Goal: Check status: Check status

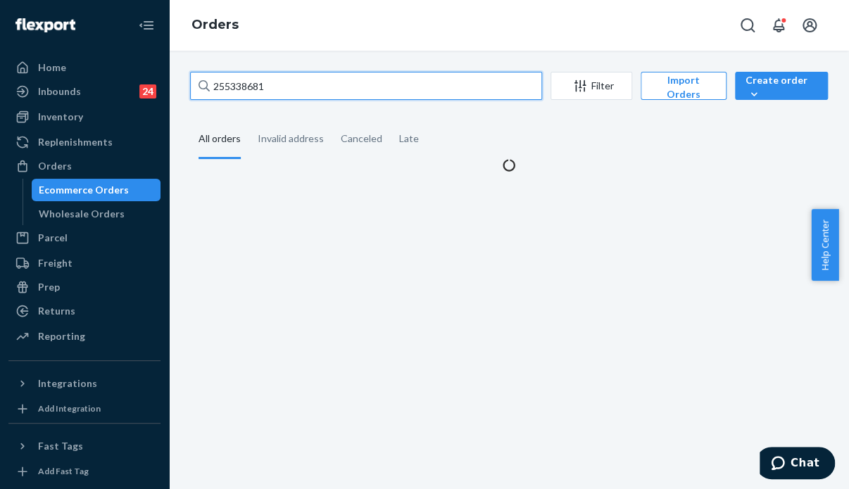
click at [270, 84] on input "255338681" at bounding box center [366, 86] width 352 height 28
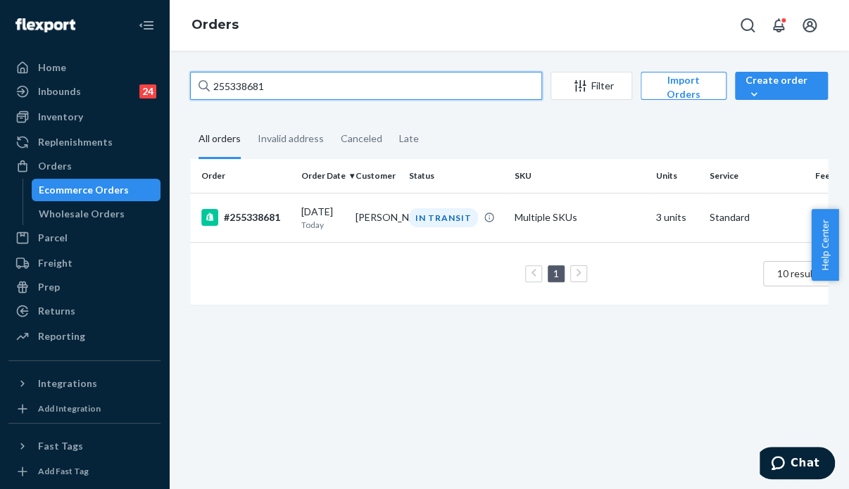
drag, startPoint x: 270, startPoint y: 84, endPoint x: 206, endPoint y: 84, distance: 64.8
click at [206, 84] on div "255338681" at bounding box center [366, 86] width 352 height 28
click at [206, 84] on input "255338681" at bounding box center [366, 86] width 352 height 28
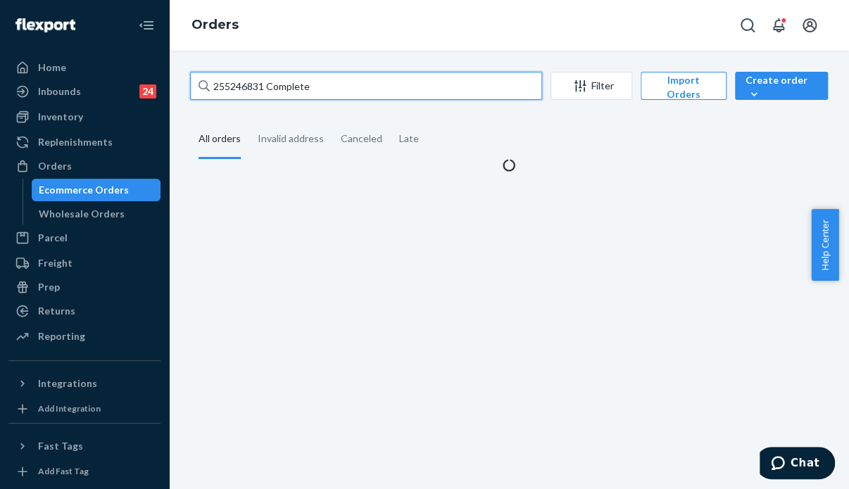
click at [315, 92] on input "255246831 Complete" at bounding box center [366, 86] width 352 height 28
drag, startPoint x: 320, startPoint y: 87, endPoint x: 263, endPoint y: 87, distance: 56.3
click at [263, 87] on input "255246831 Complete" at bounding box center [366, 86] width 352 height 28
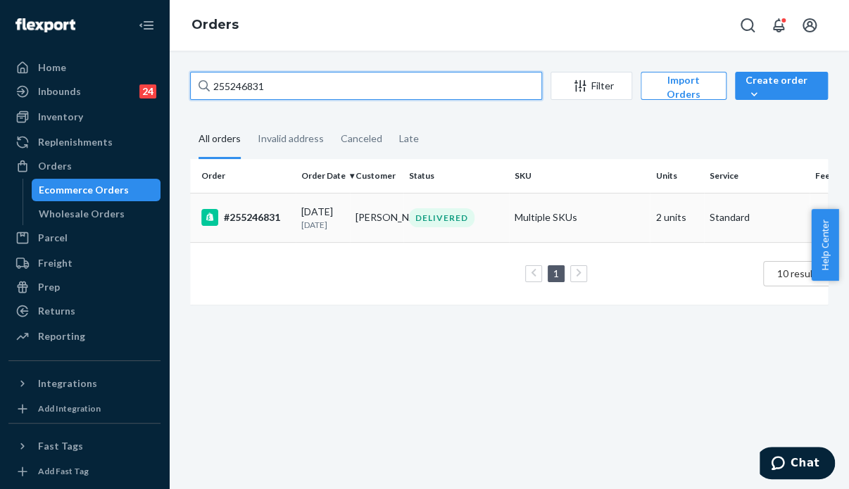
type input "255246831"
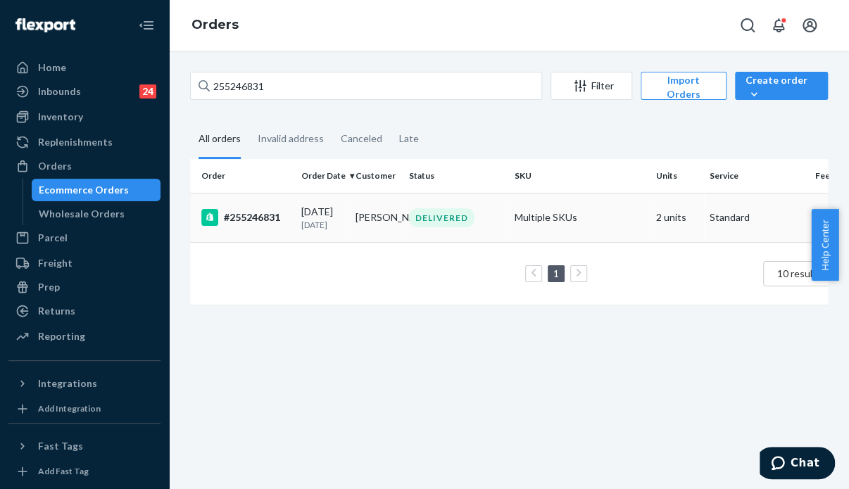
click at [410, 207] on td "DELIVERED" at bounding box center [456, 217] width 106 height 49
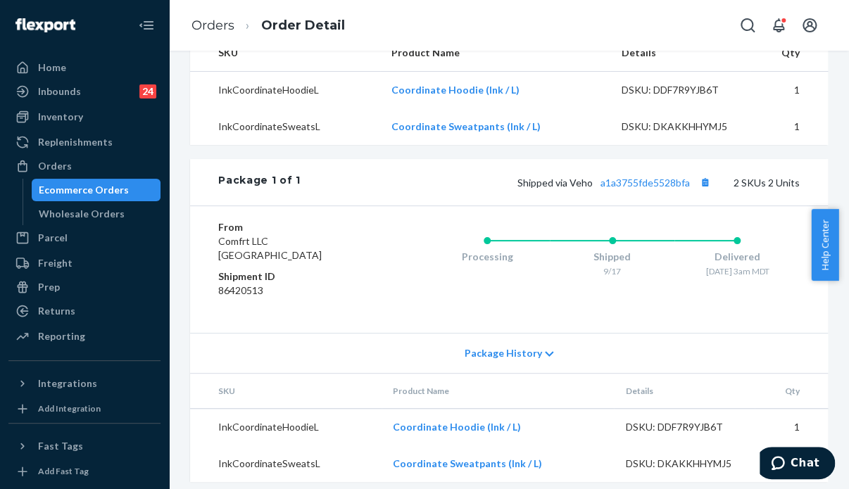
scroll to position [540, 0]
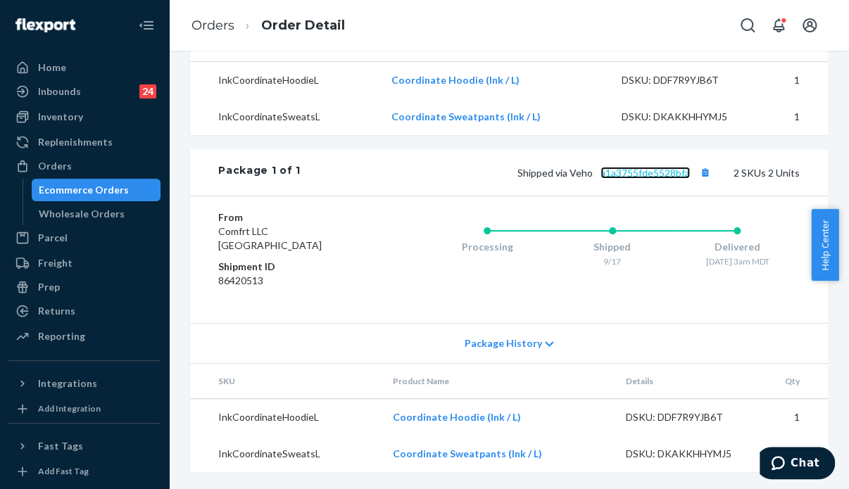
click at [629, 174] on link "a1a3755fde5528bfa" at bounding box center [645, 173] width 89 height 12
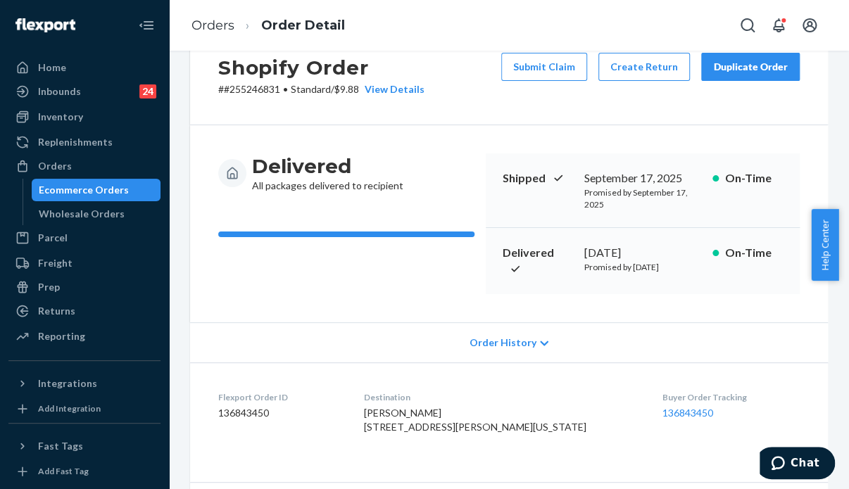
scroll to position [0, 0]
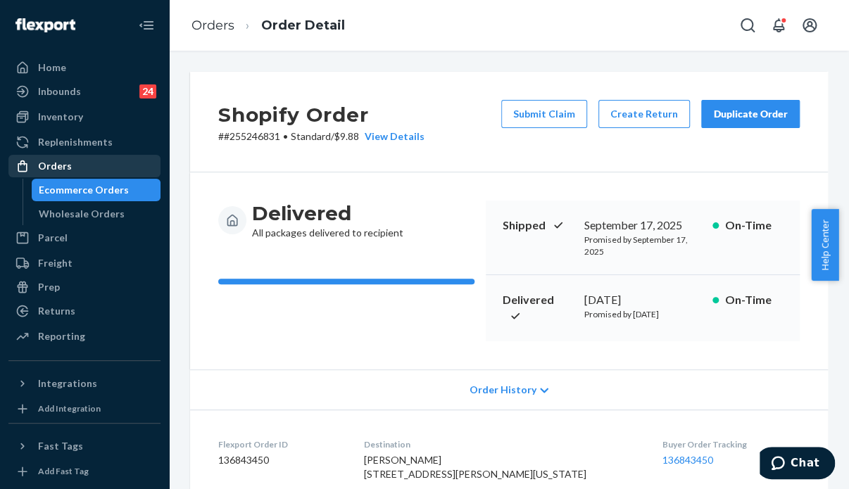
drag, startPoint x: 56, startPoint y: 168, endPoint x: 130, endPoint y: 162, distance: 74.1
click at [56, 168] on div "Orders" at bounding box center [55, 166] width 34 height 14
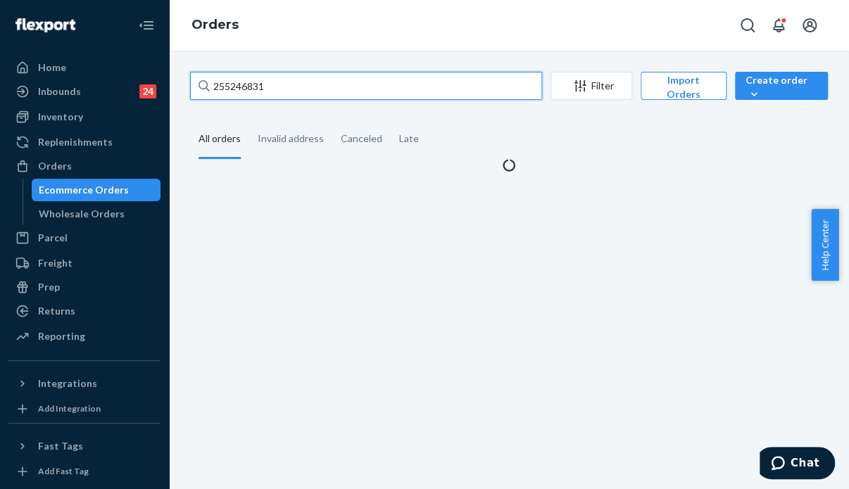
drag, startPoint x: 289, startPoint y: 86, endPoint x: 172, endPoint y: 71, distance: 118.5
click at [172, 71] on div "255246831 Filter Import Orders Create order Ecommerce order Removal order All o…" at bounding box center [509, 270] width 680 height 439
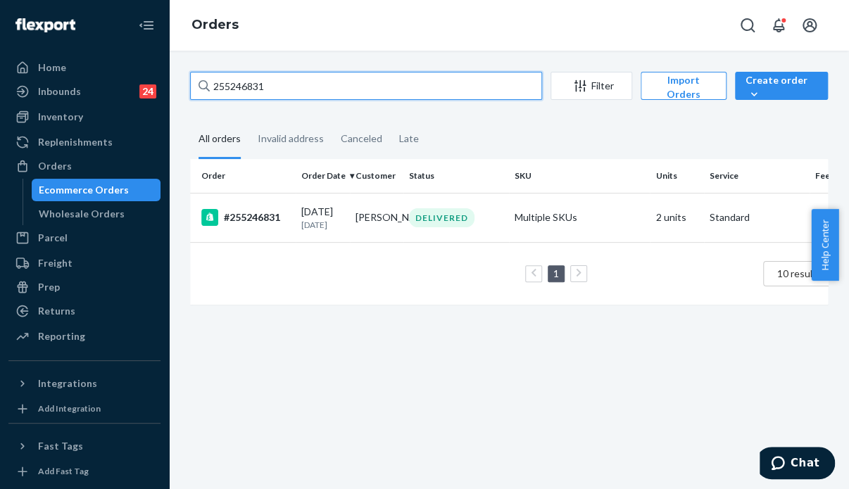
paste input "29499 Complete"
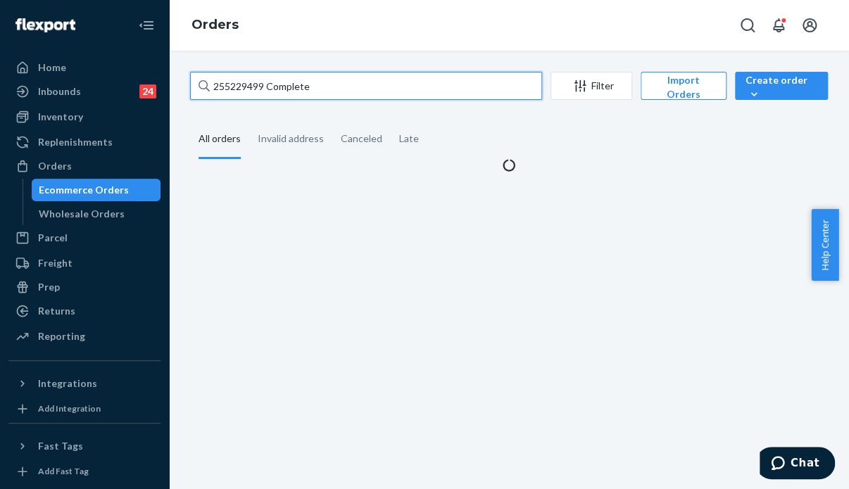
drag, startPoint x: 358, startPoint y: 94, endPoint x: 264, endPoint y: 82, distance: 94.3
click at [264, 82] on input "255229499 Complete" at bounding box center [366, 86] width 352 height 28
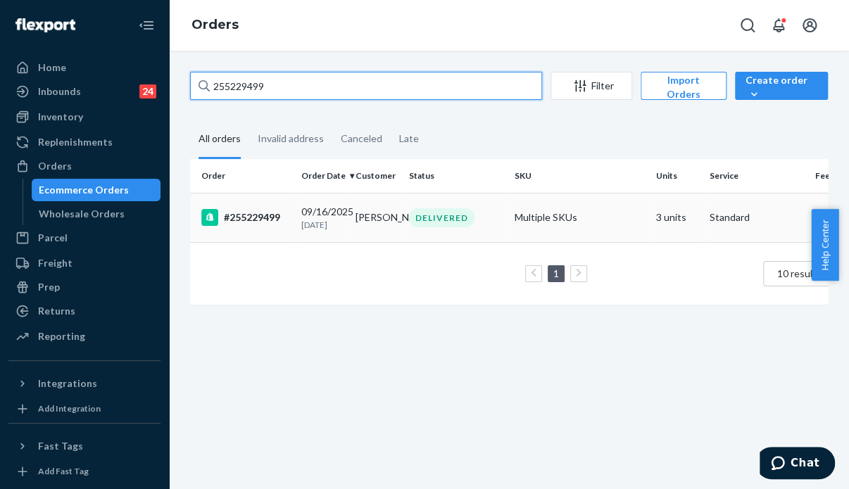
type input "255229499"
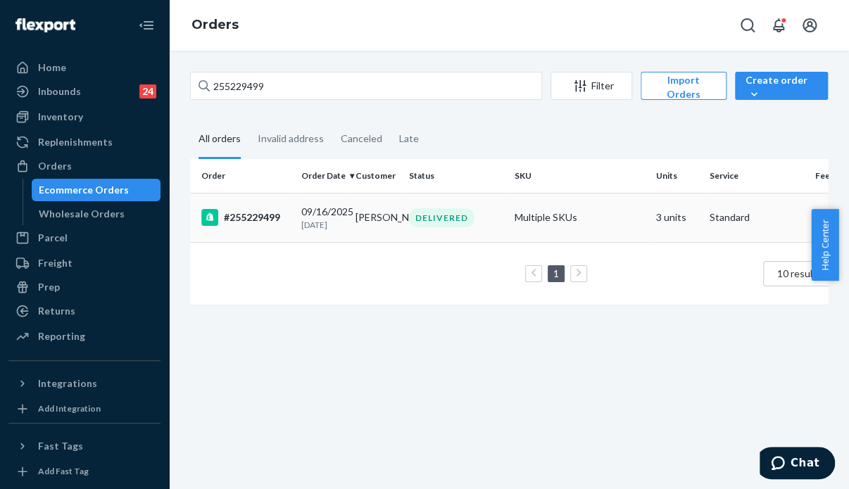
click at [397, 211] on td "[PERSON_NAME]" at bounding box center [377, 217] width 54 height 49
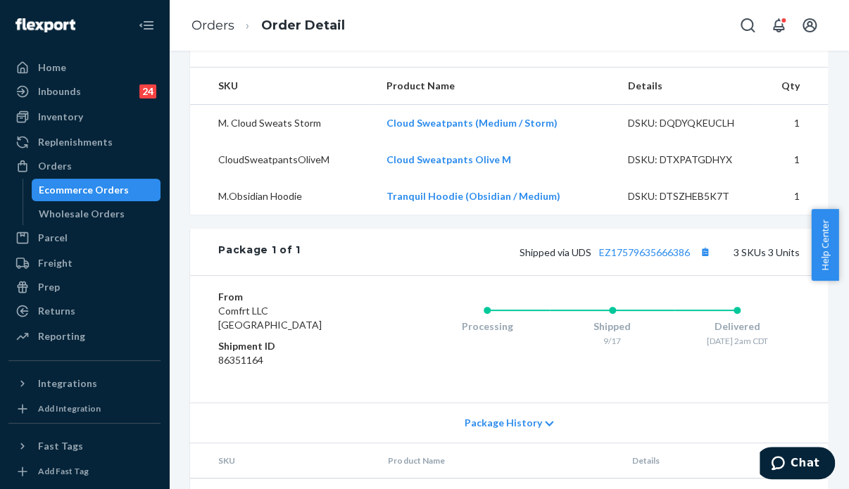
scroll to position [563, 0]
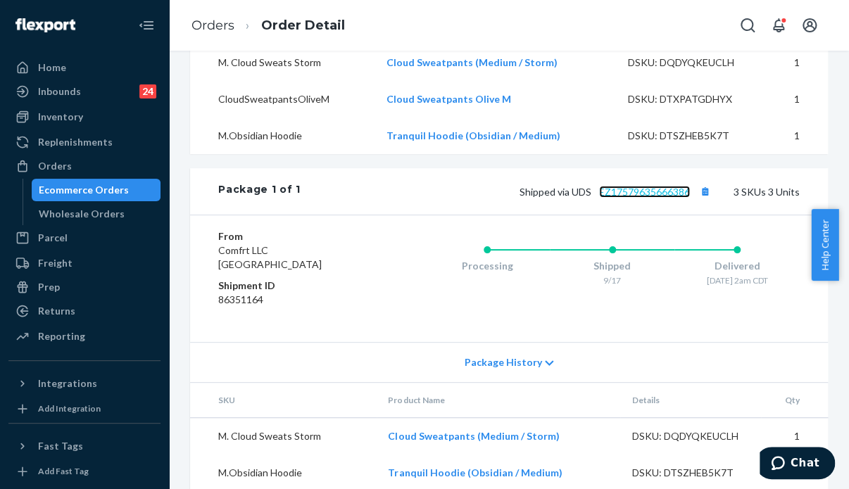
click at [632, 198] on link "EZ17579635666386" at bounding box center [644, 192] width 91 height 12
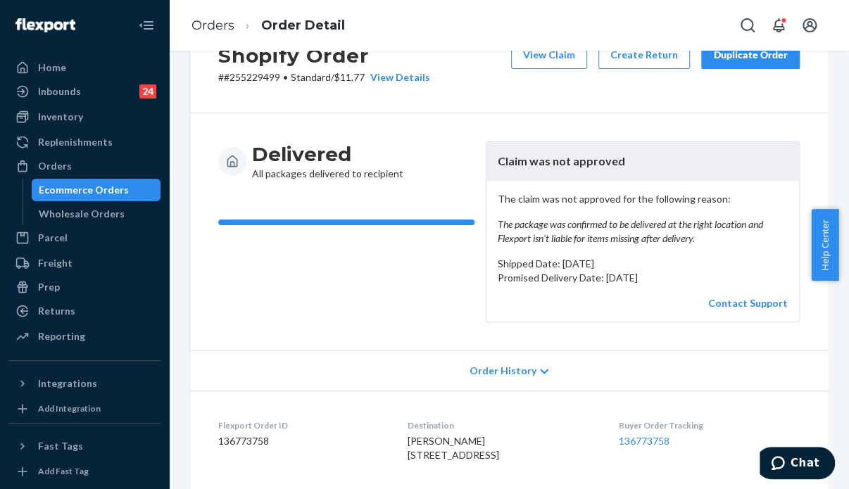
scroll to position [0, 0]
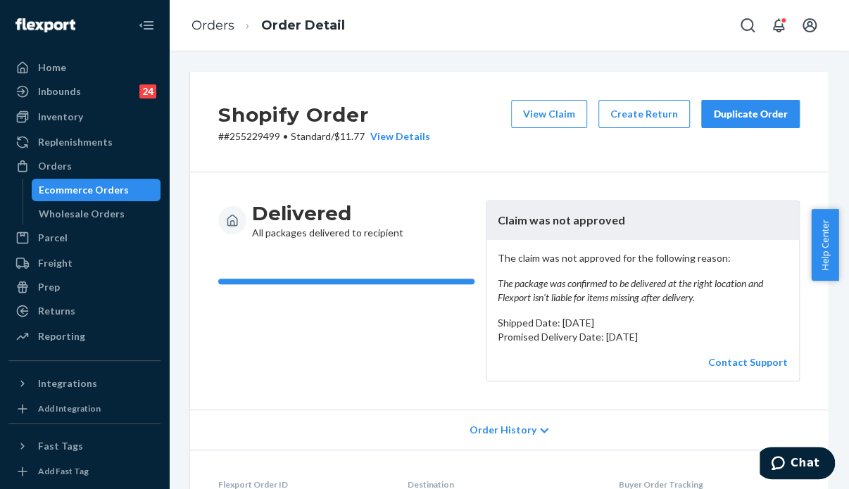
click at [744, 113] on div "Duplicate Order" at bounding box center [750, 114] width 75 height 14
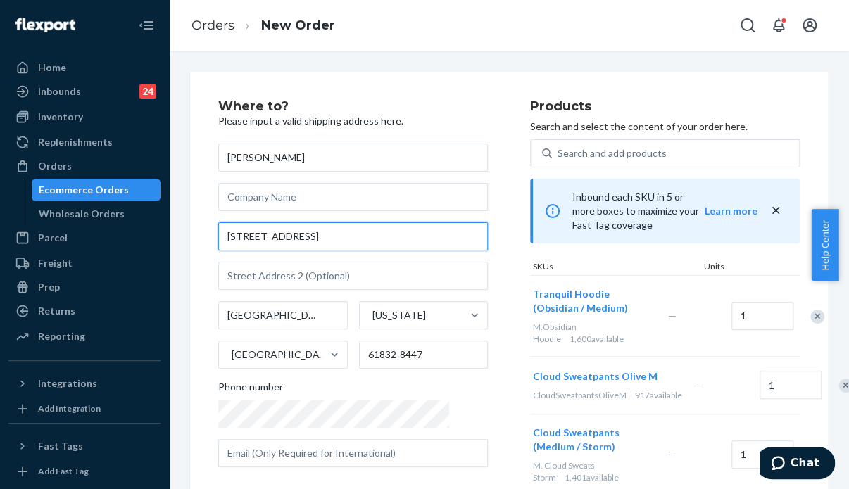
drag, startPoint x: 338, startPoint y: 236, endPoint x: 196, endPoint y: 232, distance: 142.3
click at [196, 232] on div "Where to? Please input a valid shipping address here. [PERSON_NAME] [STREET_ADD…" at bounding box center [509, 400] width 638 height 656
paste input "[STREET_ADDRESS]"
type input "[STREET_ADDRESS]"
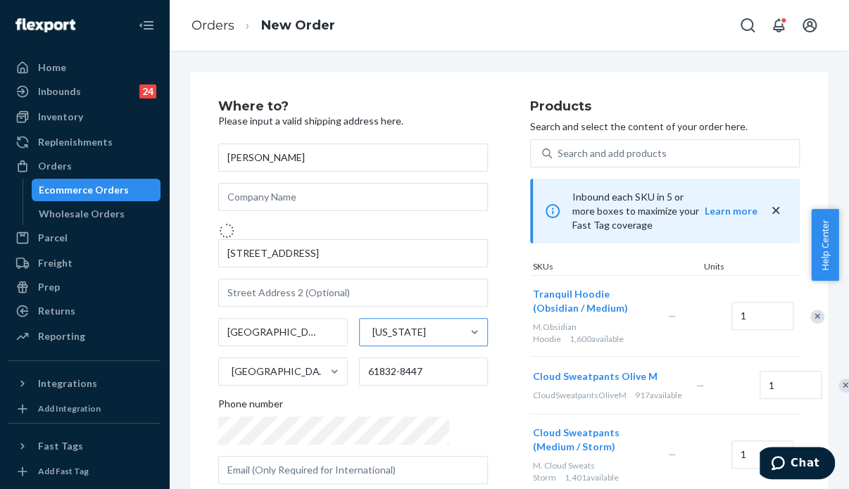
type input "61834"
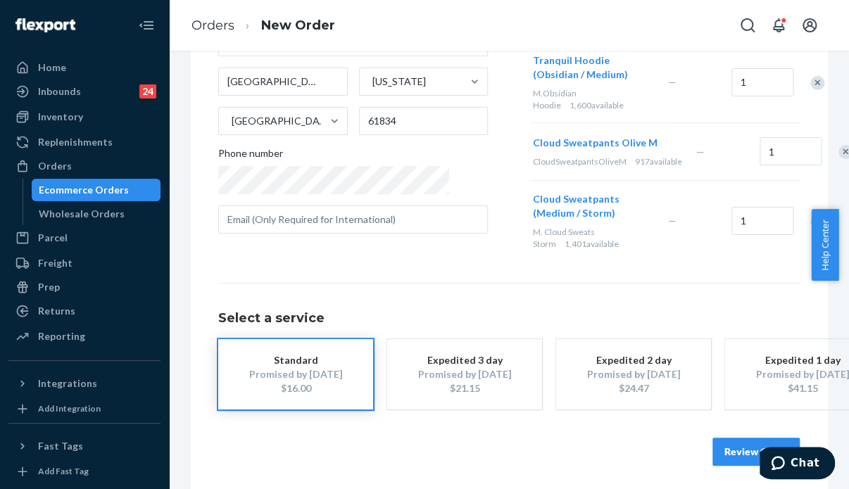
scroll to position [244, 0]
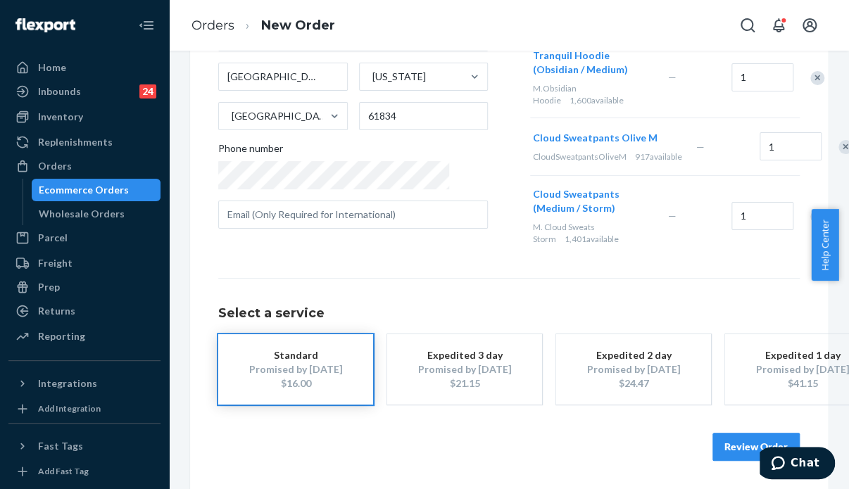
click at [730, 437] on button "Review Order" at bounding box center [756, 447] width 87 height 28
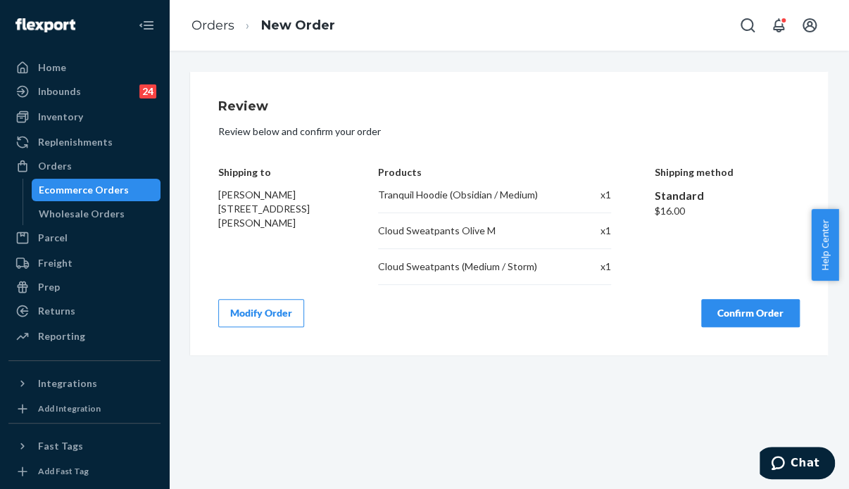
click at [738, 310] on button "Confirm Order" at bounding box center [750, 313] width 99 height 28
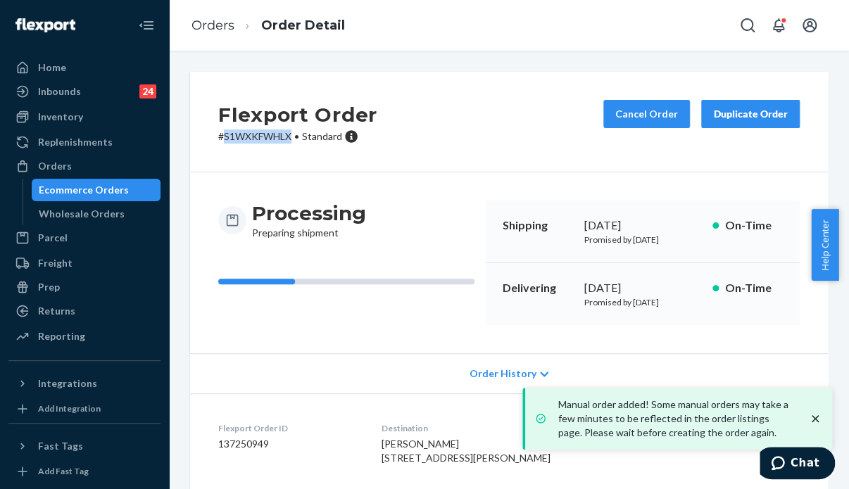
drag, startPoint x: 293, startPoint y: 139, endPoint x: 225, endPoint y: 137, distance: 67.6
click at [225, 137] on p "# S1WXKFWHLX • Standard" at bounding box center [297, 137] width 159 height 14
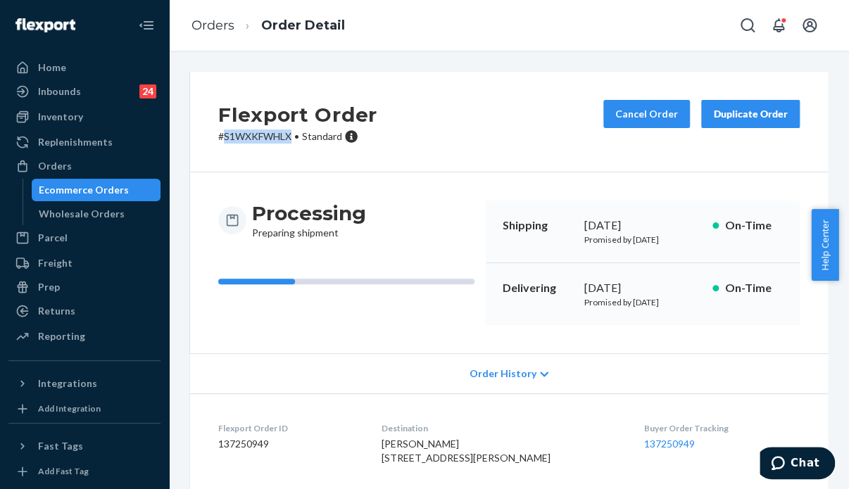
copy p "S1WXKFWHLX"
click at [54, 161] on div "Orders" at bounding box center [55, 166] width 34 height 14
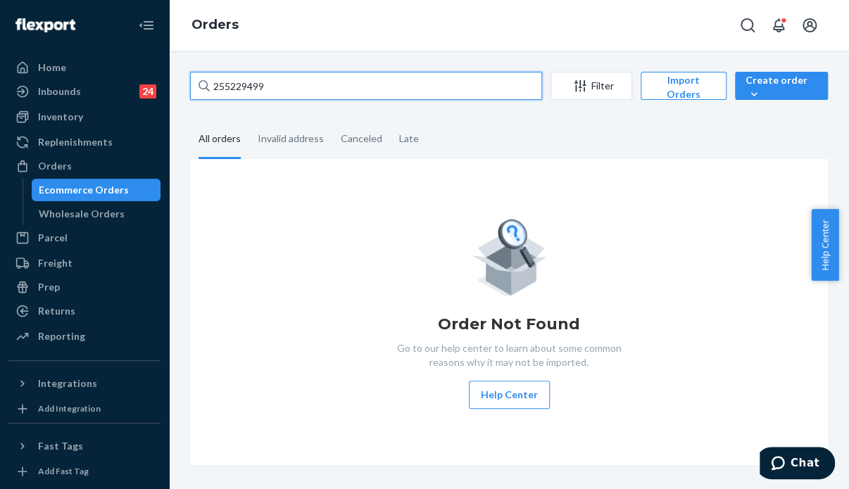
click at [265, 75] on input "255229499" at bounding box center [366, 86] width 352 height 28
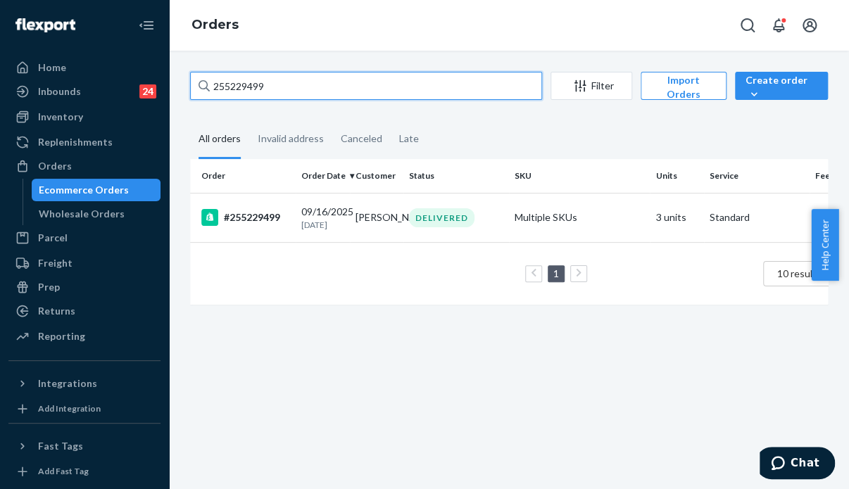
drag, startPoint x: 273, startPoint y: 81, endPoint x: 188, endPoint y: 73, distance: 85.6
click at [188, 73] on div "255229499 Filter Import Orders Create order Ecommerce order Removal order All o…" at bounding box center [509, 195] width 659 height 247
paste input "016590"
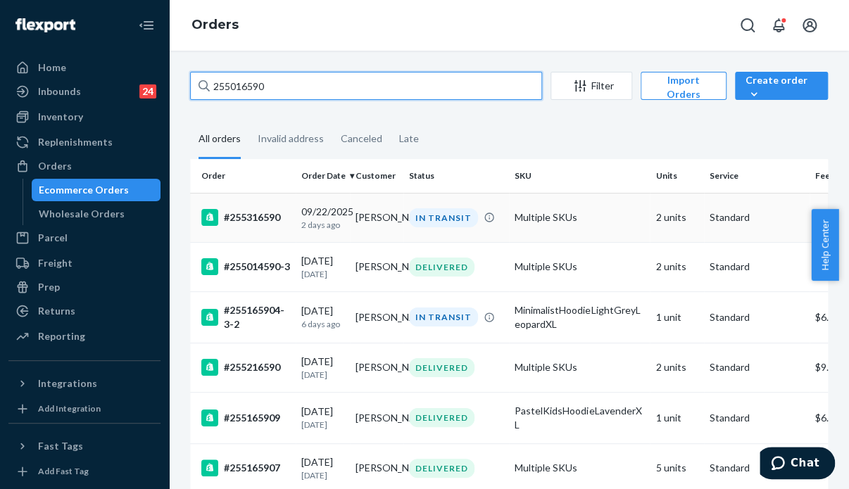
type input "255016590"
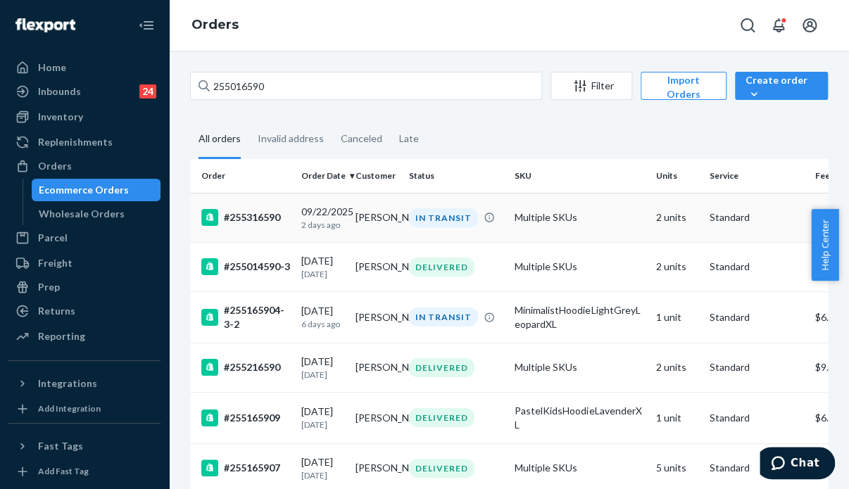
click at [341, 208] on div "[DATE] [DATE]" at bounding box center [322, 218] width 43 height 26
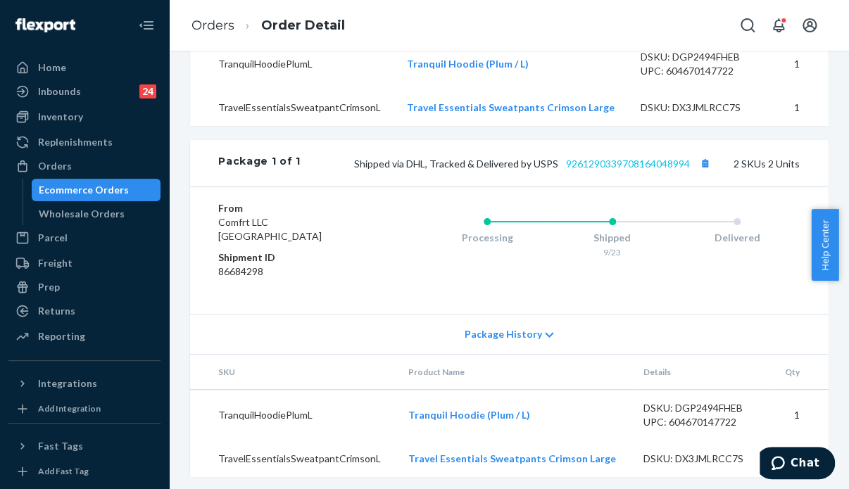
scroll to position [570, 0]
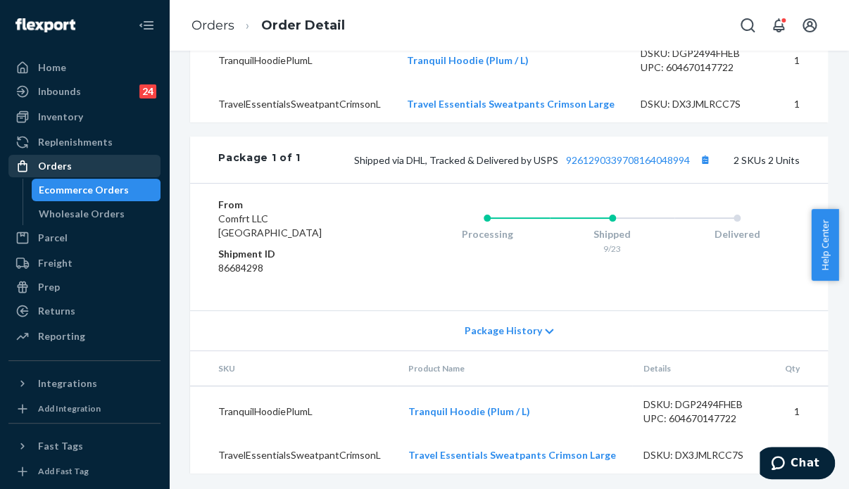
click at [82, 172] on div "Orders" at bounding box center [84, 166] width 149 height 20
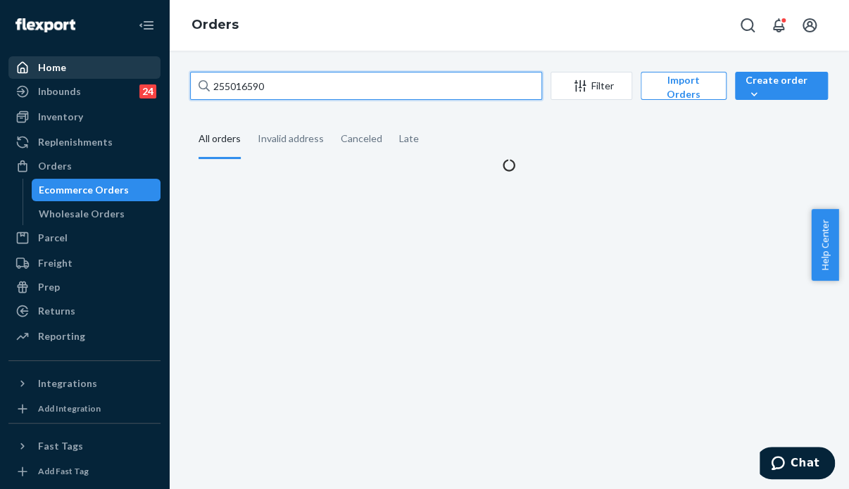
drag, startPoint x: 286, startPoint y: 94, endPoint x: 146, endPoint y: 75, distance: 140.8
click at [146, 75] on div "Home Inbounds 24 Shipping Plans Problems 24 Inventory Products Replenishments O…" at bounding box center [424, 244] width 849 height 489
paste input "318108"
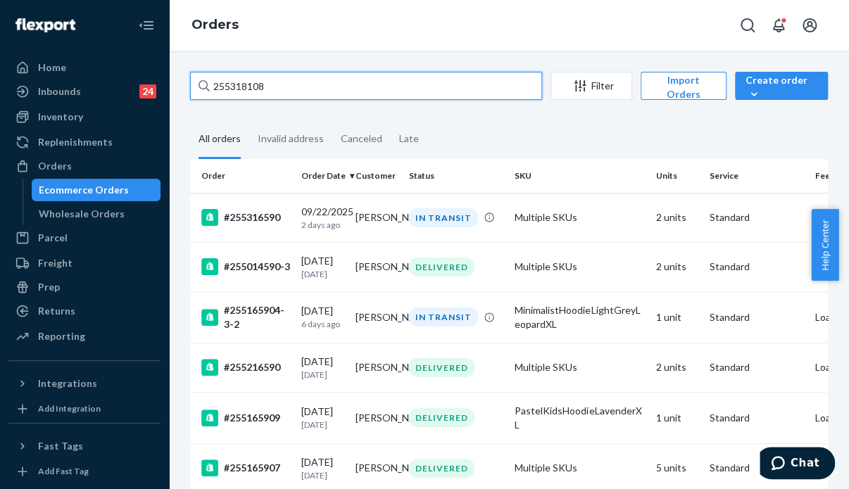
type input "255318108"
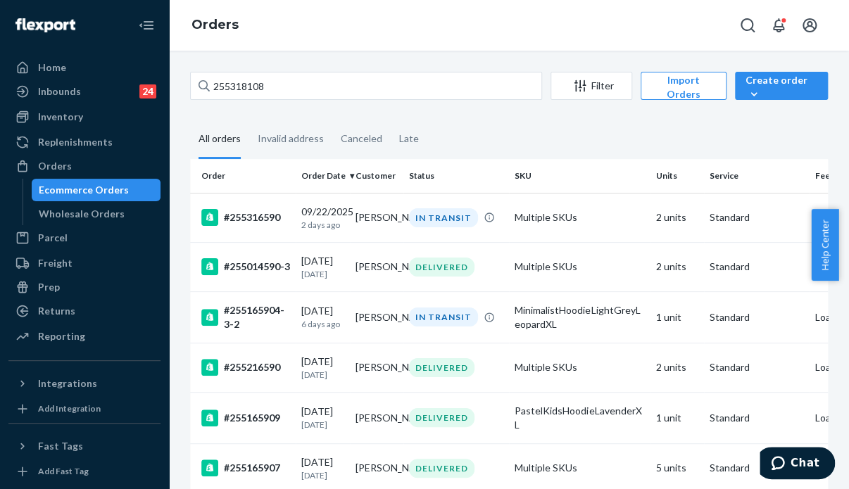
click at [386, 191] on th "Customer" at bounding box center [377, 176] width 54 height 34
click at [381, 205] on td "[PERSON_NAME]" at bounding box center [377, 217] width 54 height 49
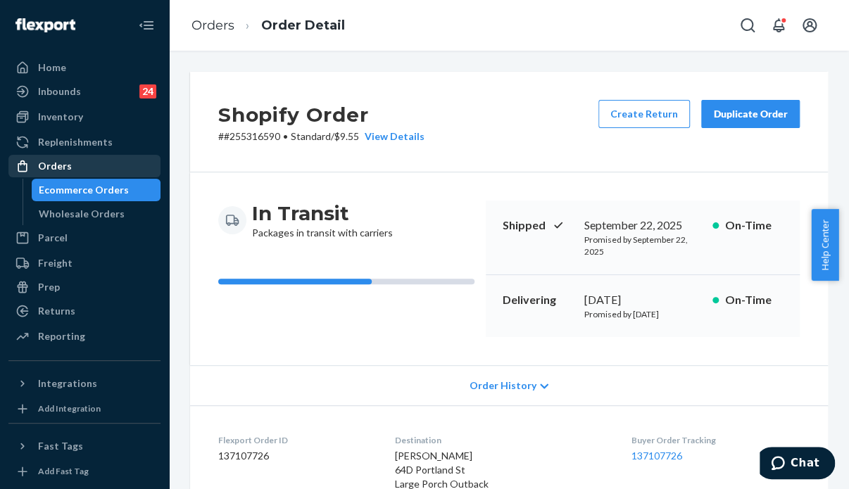
drag, startPoint x: 61, startPoint y: 162, endPoint x: 127, endPoint y: 164, distance: 66.2
click at [61, 162] on div "Orders" at bounding box center [55, 166] width 34 height 14
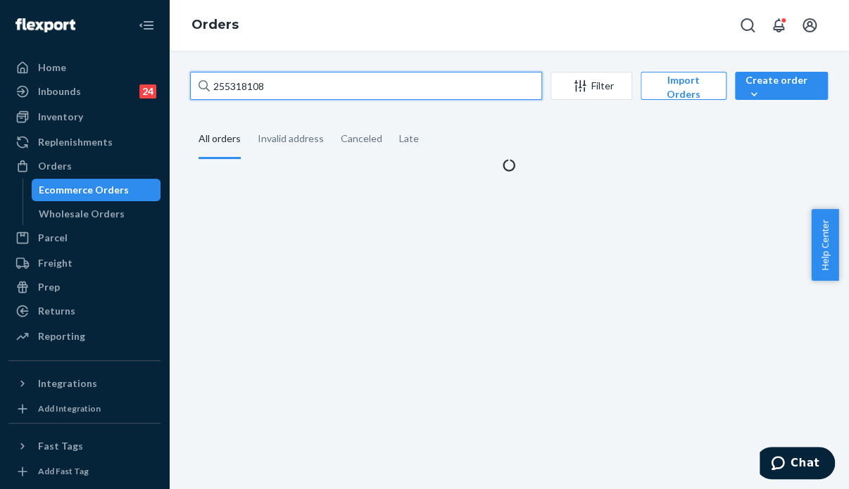
click at [281, 90] on input "255318108" at bounding box center [366, 86] width 352 height 28
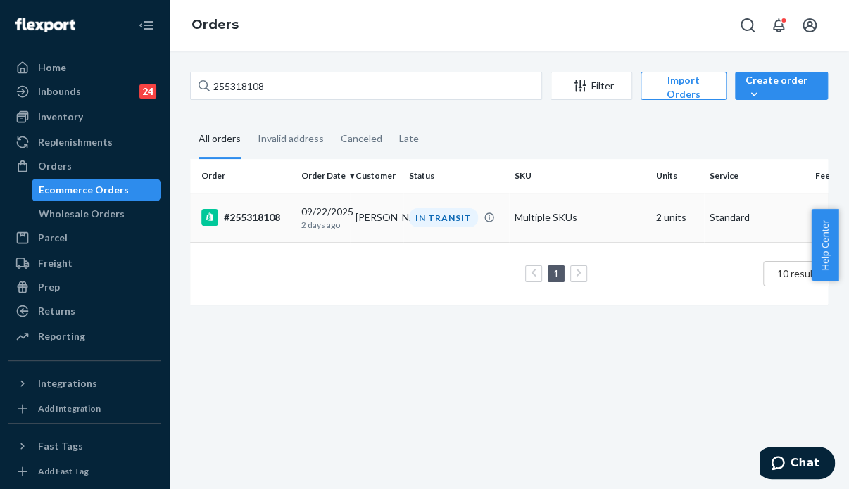
click at [379, 220] on td "[PERSON_NAME]" at bounding box center [377, 217] width 54 height 49
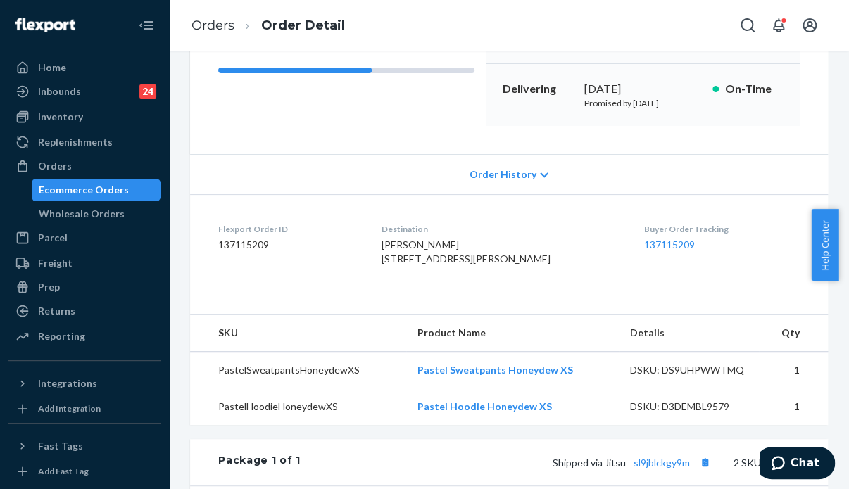
scroll to position [422, 0]
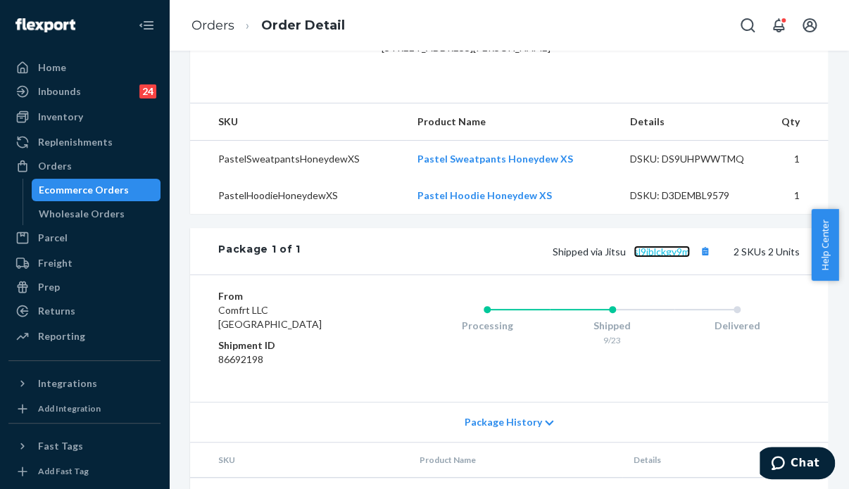
click at [634, 258] on link "sl9jblckgy9m" at bounding box center [662, 252] width 56 height 12
drag, startPoint x: 662, startPoint y: 281, endPoint x: 627, endPoint y: 278, distance: 35.3
click at [627, 258] on span "Shipped via Jitsu sl9jblckgy9m" at bounding box center [633, 252] width 161 height 12
drag, startPoint x: 622, startPoint y: 285, endPoint x: 679, endPoint y: 283, distance: 56.4
click at [679, 258] on span "Shipped via Jitsu sl9jblckgy9m" at bounding box center [633, 252] width 161 height 12
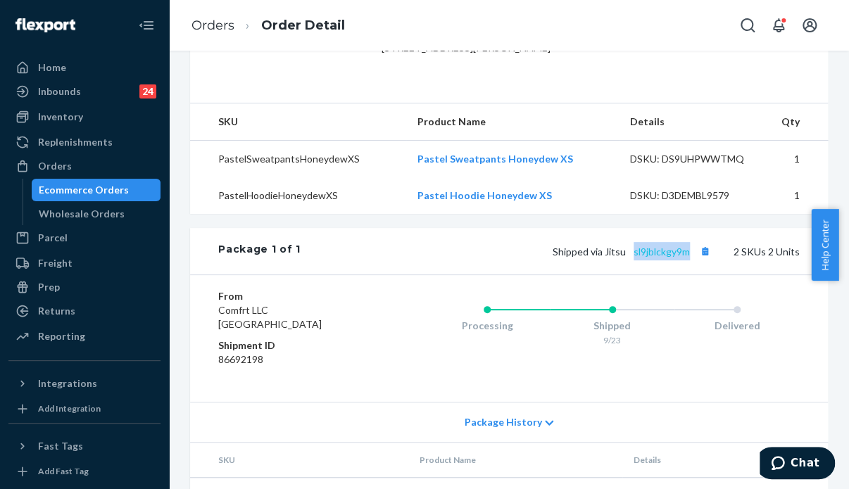
copy link "sl9jblckgy9m"
click at [75, 165] on div "Orders" at bounding box center [84, 166] width 149 height 20
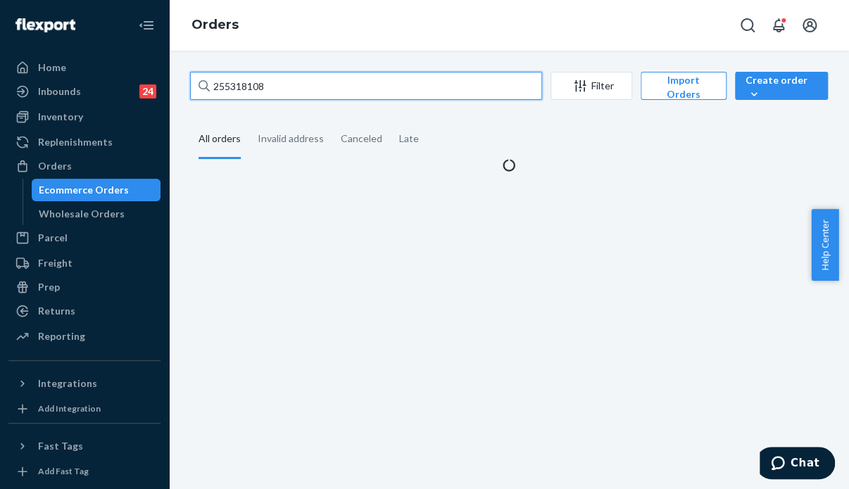
drag, startPoint x: 279, startPoint y: 91, endPoint x: 184, endPoint y: 81, distance: 94.9
click at [184, 81] on div "255318108 Filter Import Orders Create order Ecommerce order Removal order All o…" at bounding box center [509, 122] width 659 height 101
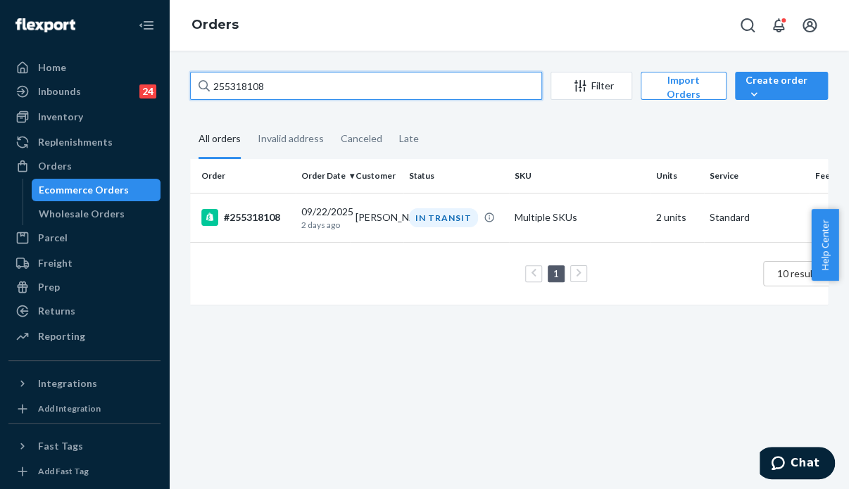
paste input "15319"
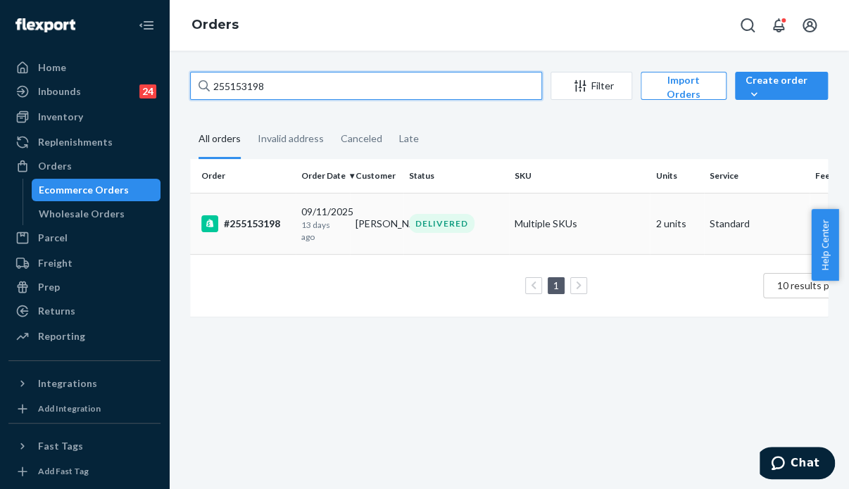
type input "255153198"
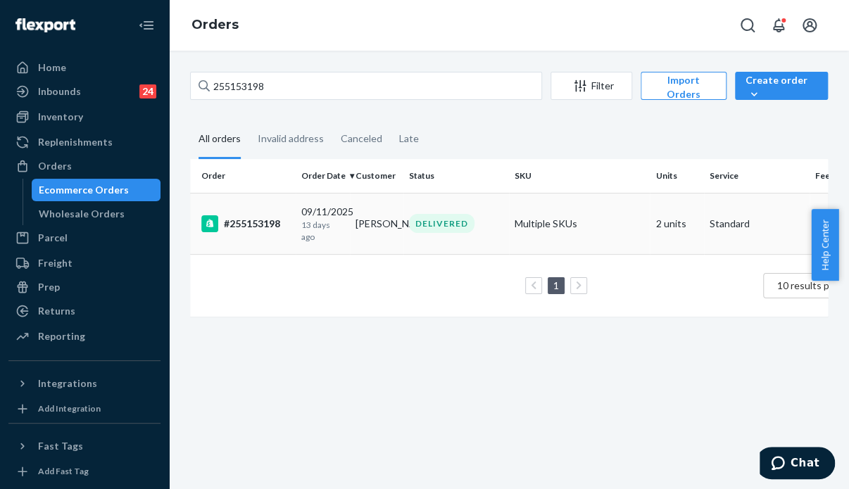
click at [391, 228] on td "[PERSON_NAME]" at bounding box center [377, 223] width 54 height 61
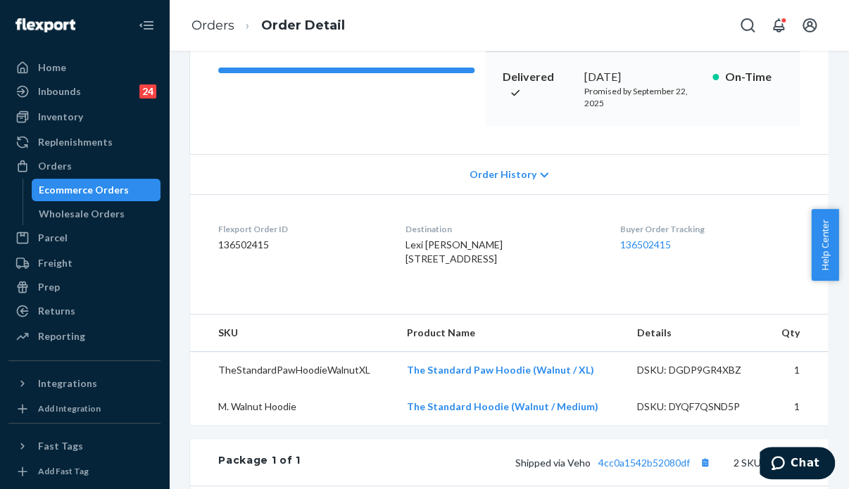
scroll to position [422, 0]
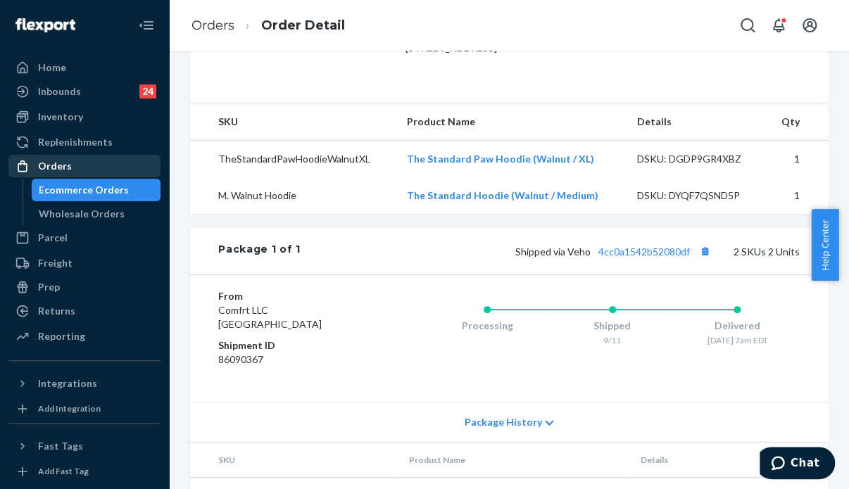
drag, startPoint x: 70, startPoint y: 170, endPoint x: 104, endPoint y: 168, distance: 33.2
click at [70, 170] on div "Orders" at bounding box center [84, 166] width 149 height 20
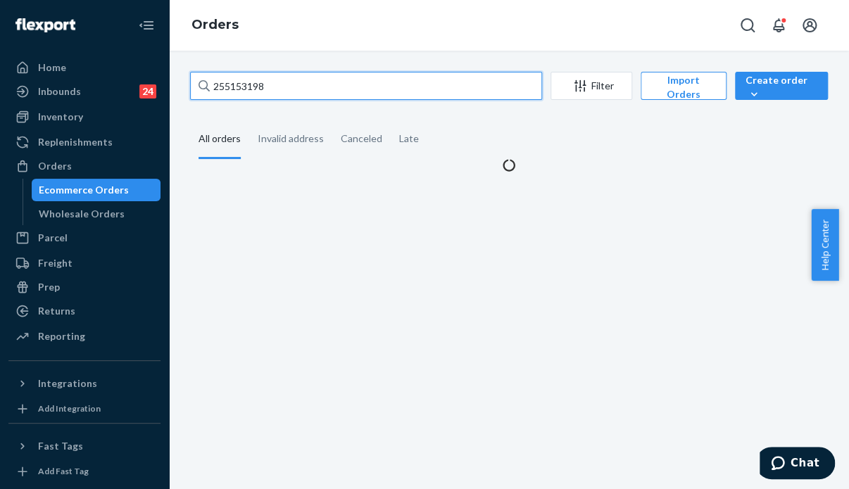
drag, startPoint x: 268, startPoint y: 95, endPoint x: 175, endPoint y: 84, distance: 93.6
click at [175, 84] on div "255153198 Filter Import Orders Create order Ecommerce order Removal order All o…" at bounding box center [509, 270] width 680 height 439
paste input "350602"
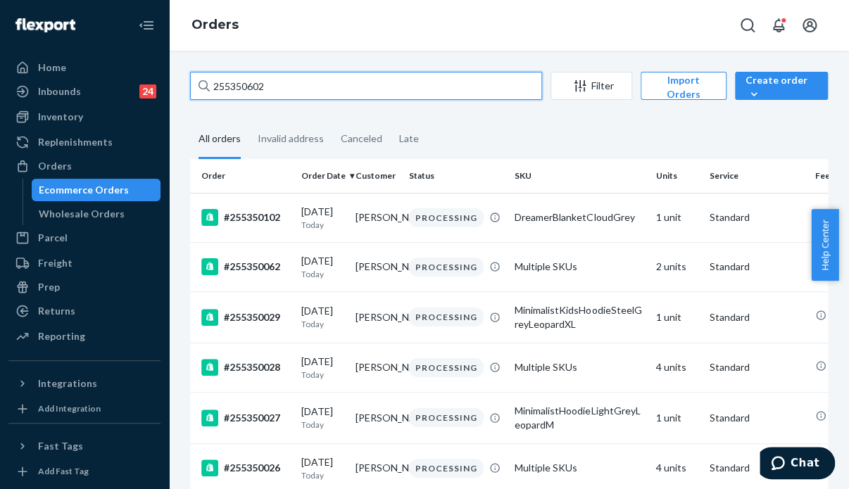
drag, startPoint x: 278, startPoint y: 91, endPoint x: 175, endPoint y: 78, distance: 104.3
click at [175, 78] on div "255350602 Filter Import Orders Create order Ecommerce order Removal order All o…" at bounding box center [509, 270] width 680 height 439
paste input "#255270584 Complete"
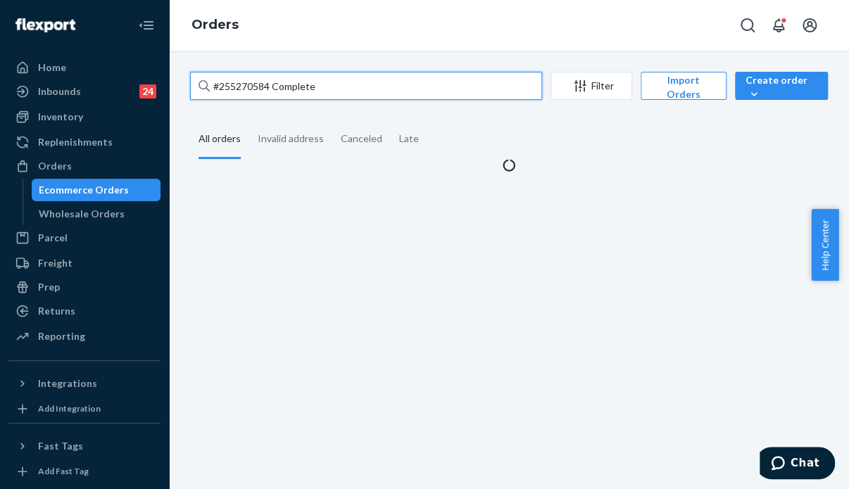
drag, startPoint x: 333, startPoint y: 92, endPoint x: 276, endPoint y: 84, distance: 57.6
click at [276, 84] on input "#255270584 Complete" at bounding box center [366, 86] width 352 height 28
click at [220, 87] on input "#255270584" at bounding box center [366, 86] width 352 height 28
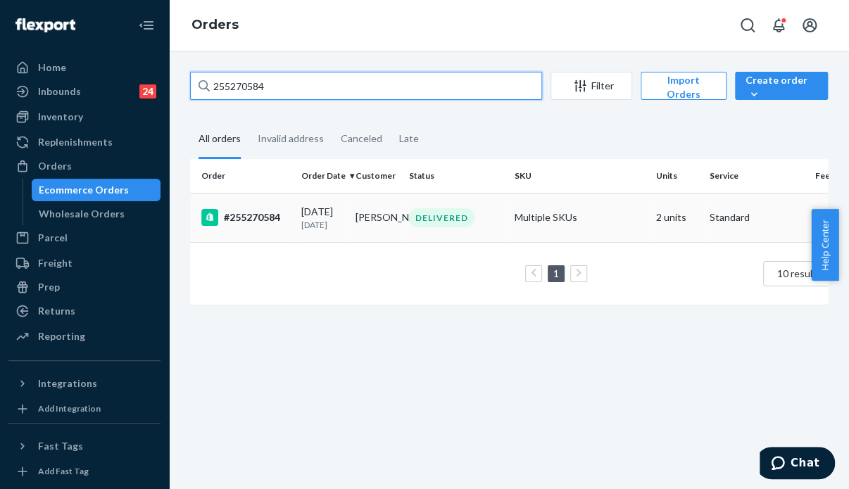
type input "255270584"
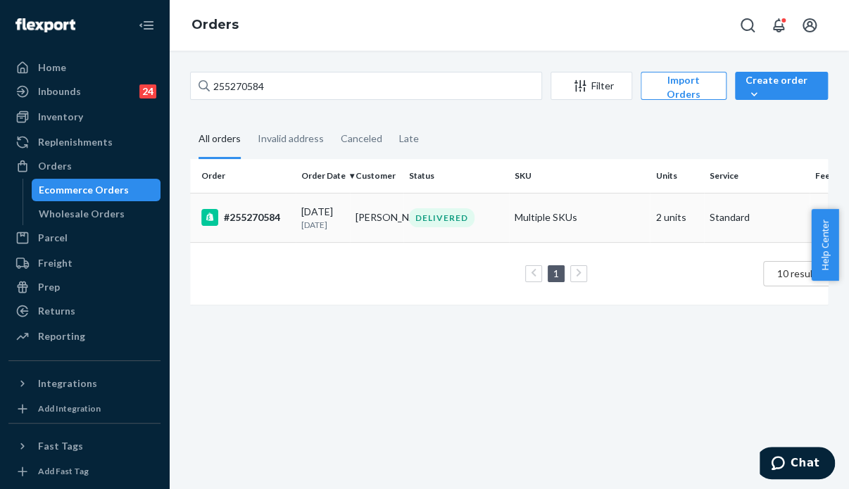
click at [339, 219] on p "[DATE]" at bounding box center [322, 225] width 43 height 12
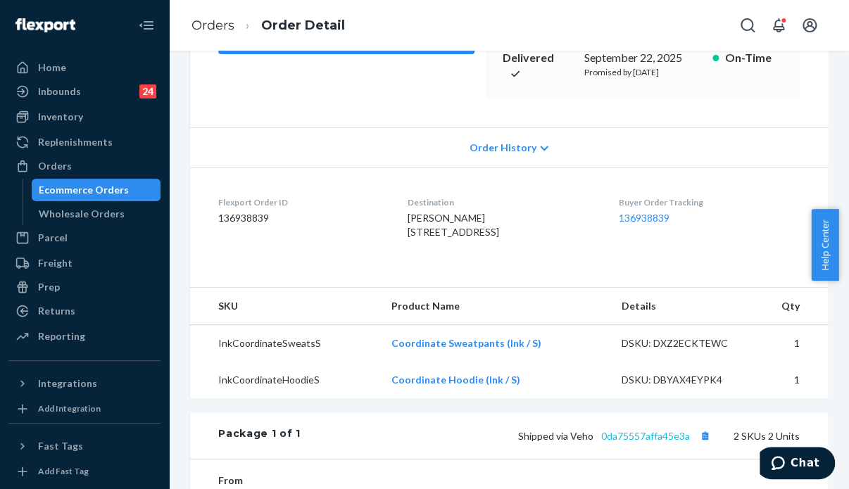
scroll to position [282, 0]
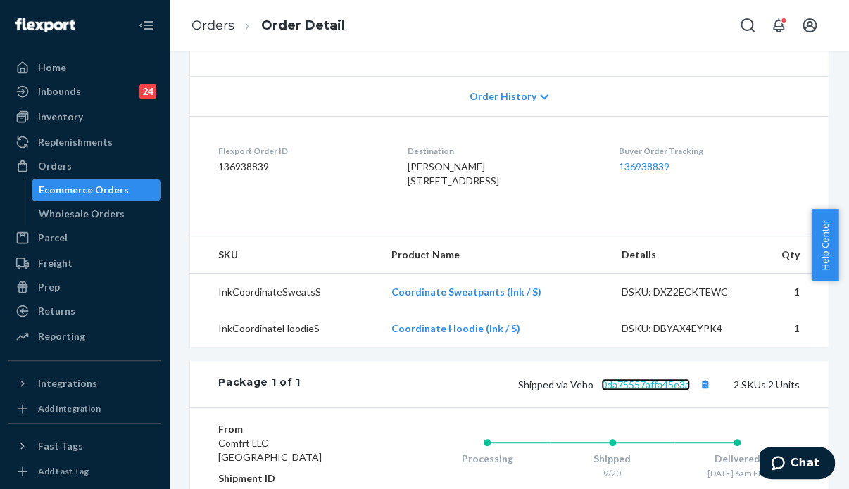
click at [634, 391] on link "0da75557affa45e3a" at bounding box center [645, 385] width 89 height 12
drag, startPoint x: 685, startPoint y: 436, endPoint x: 592, endPoint y: 433, distance: 93.0
click at [592, 391] on span "Shipped via Veho 0da75557affa45e3a" at bounding box center [616, 385] width 196 height 12
copy link "0da75557affa45e3a"
drag, startPoint x: 384, startPoint y: 198, endPoint x: 497, endPoint y: 226, distance: 116.1
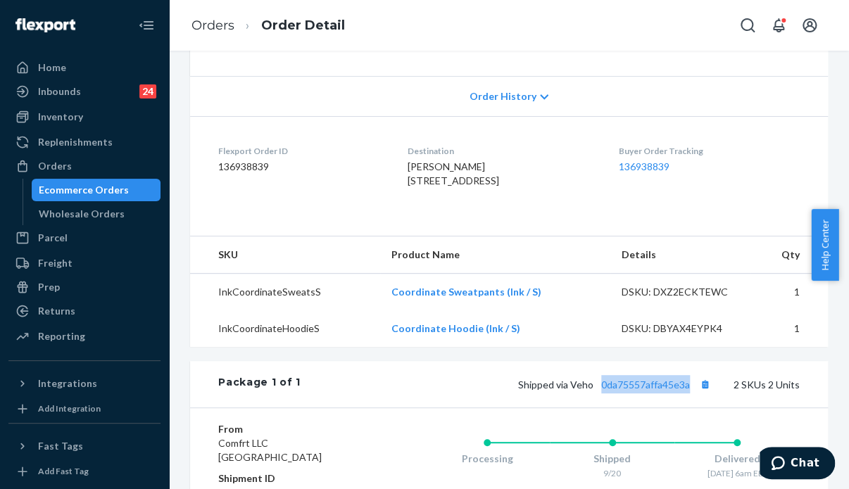
click at [497, 188] on div "[PERSON_NAME] [STREET_ADDRESS]" at bounding box center [502, 174] width 189 height 28
copy span "[STREET_ADDRESS]"
click at [51, 168] on div "Orders" at bounding box center [55, 166] width 34 height 14
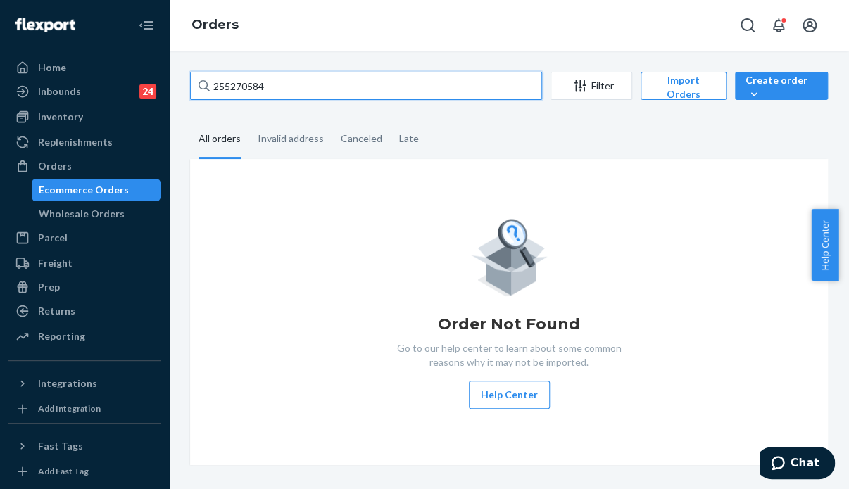
drag, startPoint x: 267, startPoint y: 91, endPoint x: 193, endPoint y: 92, distance: 73.9
click at [193, 92] on input "255270584" at bounding box center [366, 86] width 352 height 28
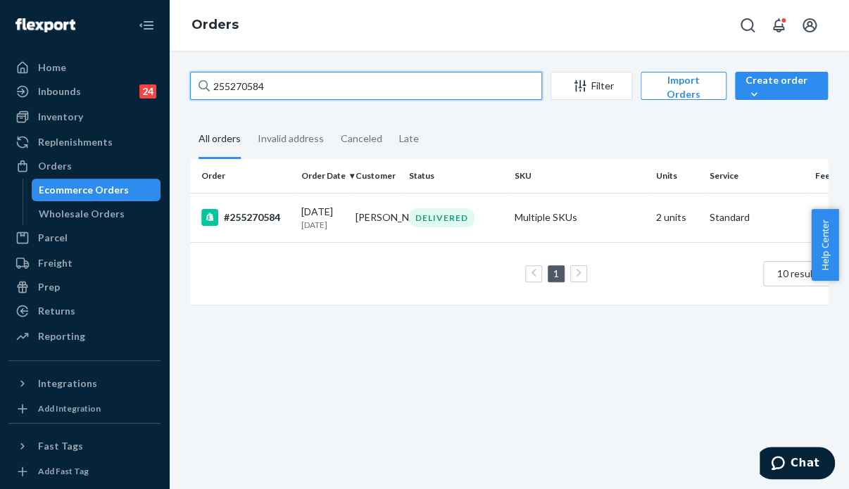
paste input "36415"
type input "255236415"
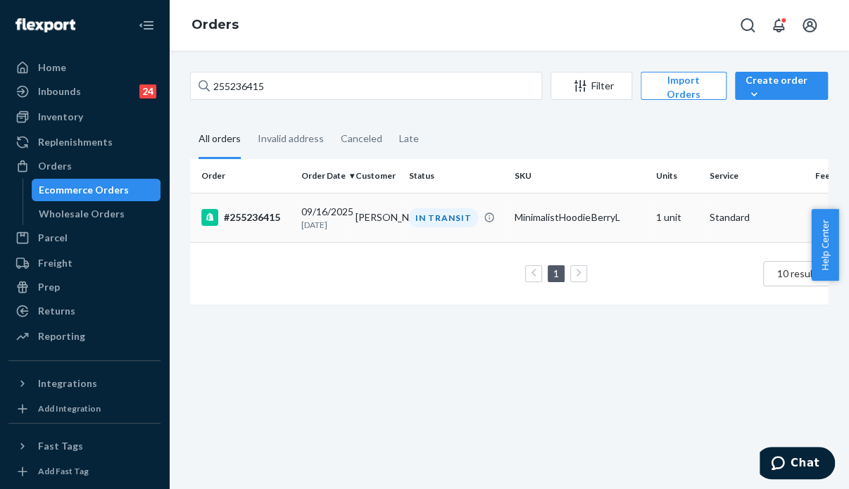
click at [355, 215] on td "[PERSON_NAME]" at bounding box center [377, 217] width 54 height 49
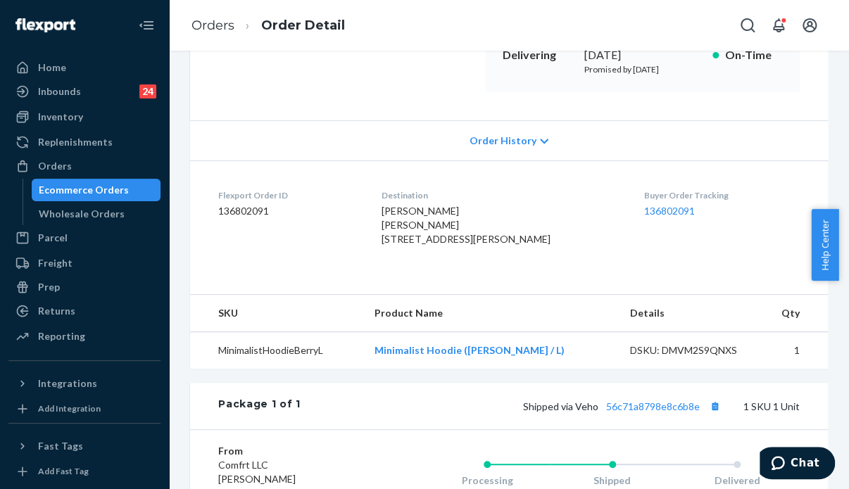
scroll to position [422, 0]
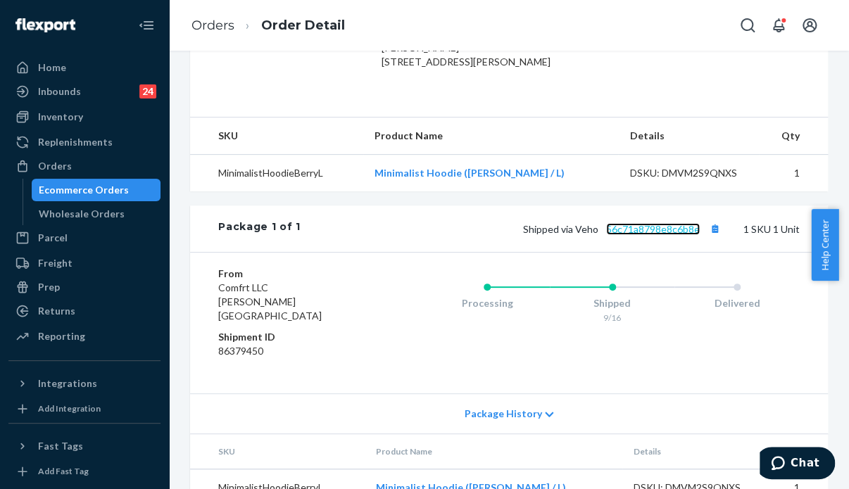
click at [637, 235] on link "56c71a8798e8c6b8e" at bounding box center [653, 229] width 94 height 12
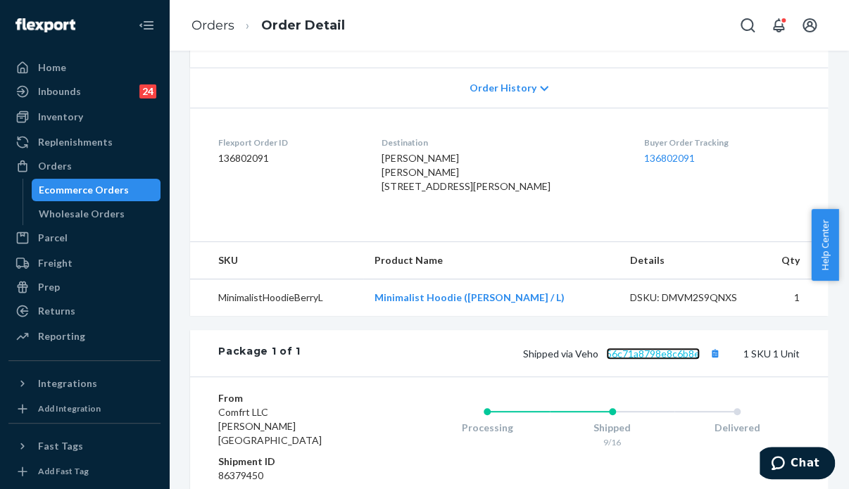
scroll to position [270, 0]
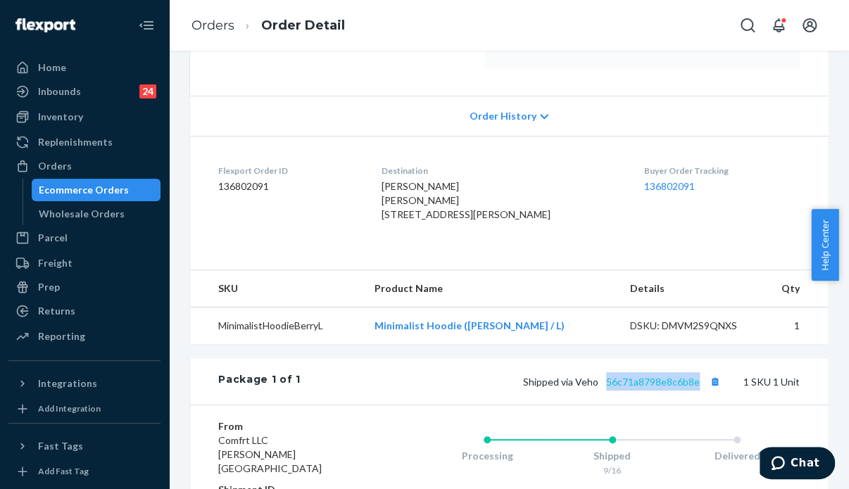
drag, startPoint x: 693, startPoint y: 424, endPoint x: 598, endPoint y: 427, distance: 95.1
click at [598, 388] on span "Shipped via Veho 56c71a8798e8c6b8e" at bounding box center [623, 382] width 201 height 12
copy link "56c71a8798e8c6b8e"
click at [74, 163] on div "Orders" at bounding box center [84, 166] width 149 height 20
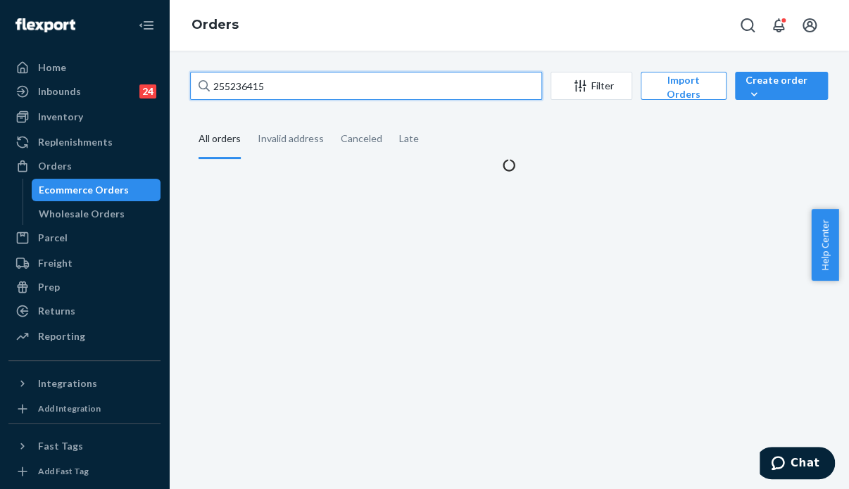
click at [276, 86] on input "255236415" at bounding box center [366, 86] width 352 height 28
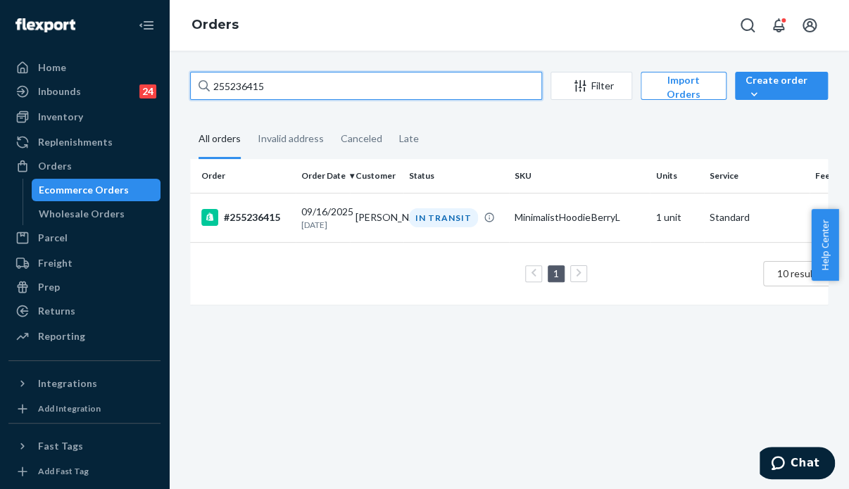
drag, startPoint x: 278, startPoint y: 86, endPoint x: 204, endPoint y: 85, distance: 73.9
click at [204, 85] on div "255236415" at bounding box center [366, 86] width 352 height 28
paste input "350277 Complete"
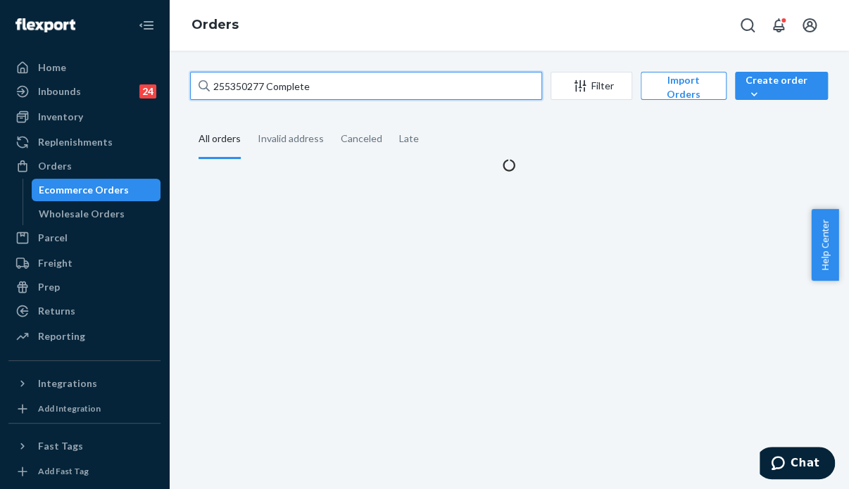
drag, startPoint x: 338, startPoint y: 90, endPoint x: 263, endPoint y: 87, distance: 75.4
click at [263, 87] on input "255350277 Complete" at bounding box center [366, 86] width 352 height 28
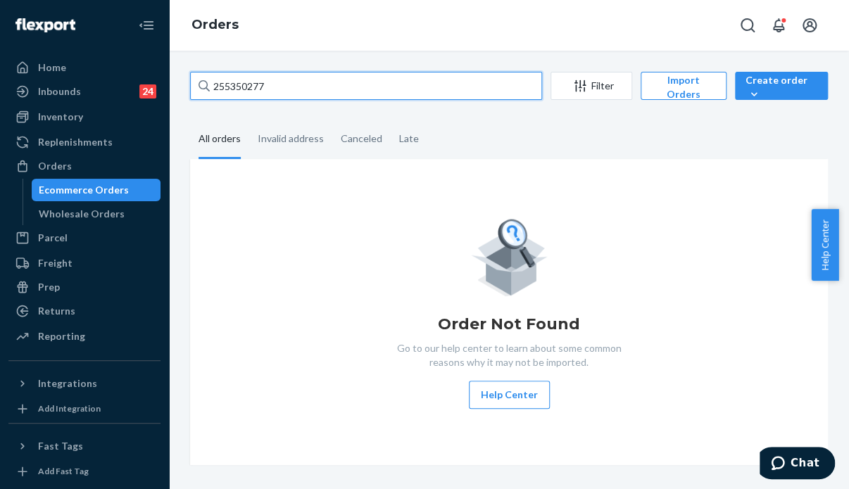
type input "255350277"
